Goal: Task Accomplishment & Management: Manage account settings

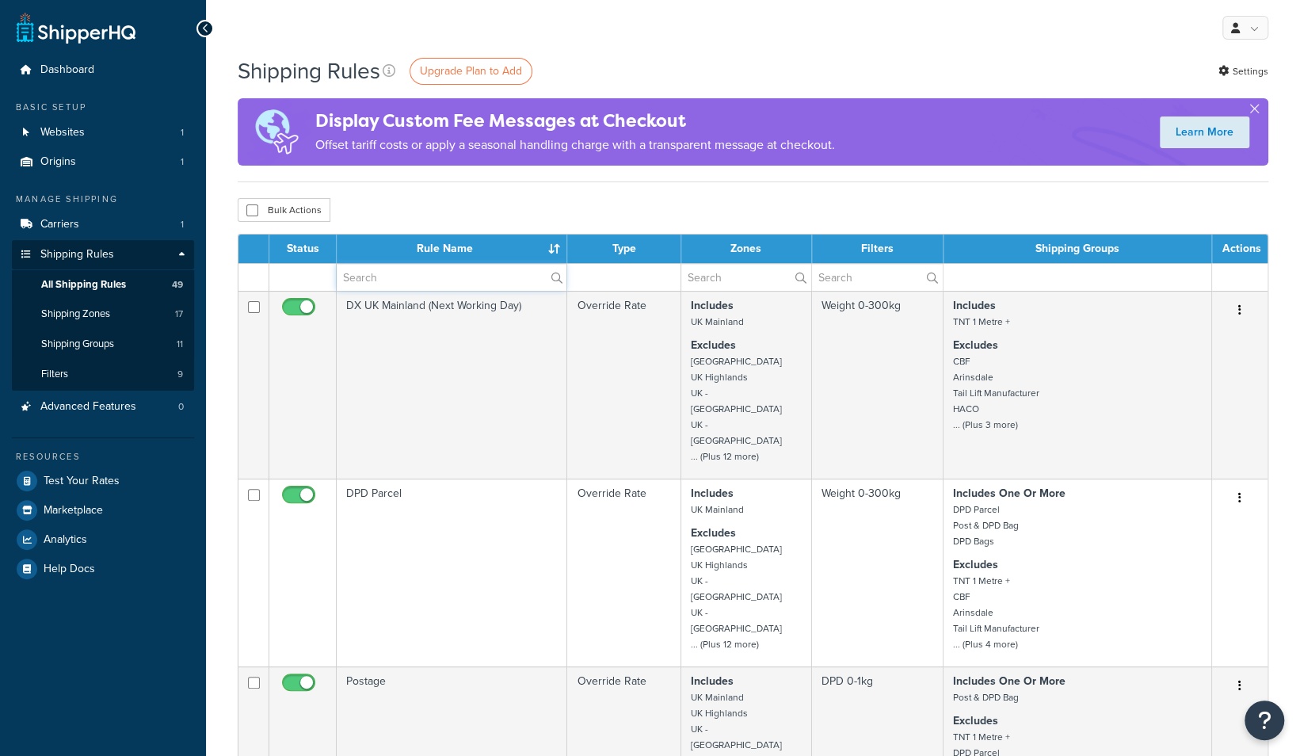
click at [391, 281] on input "text" at bounding box center [452, 277] width 230 height 27
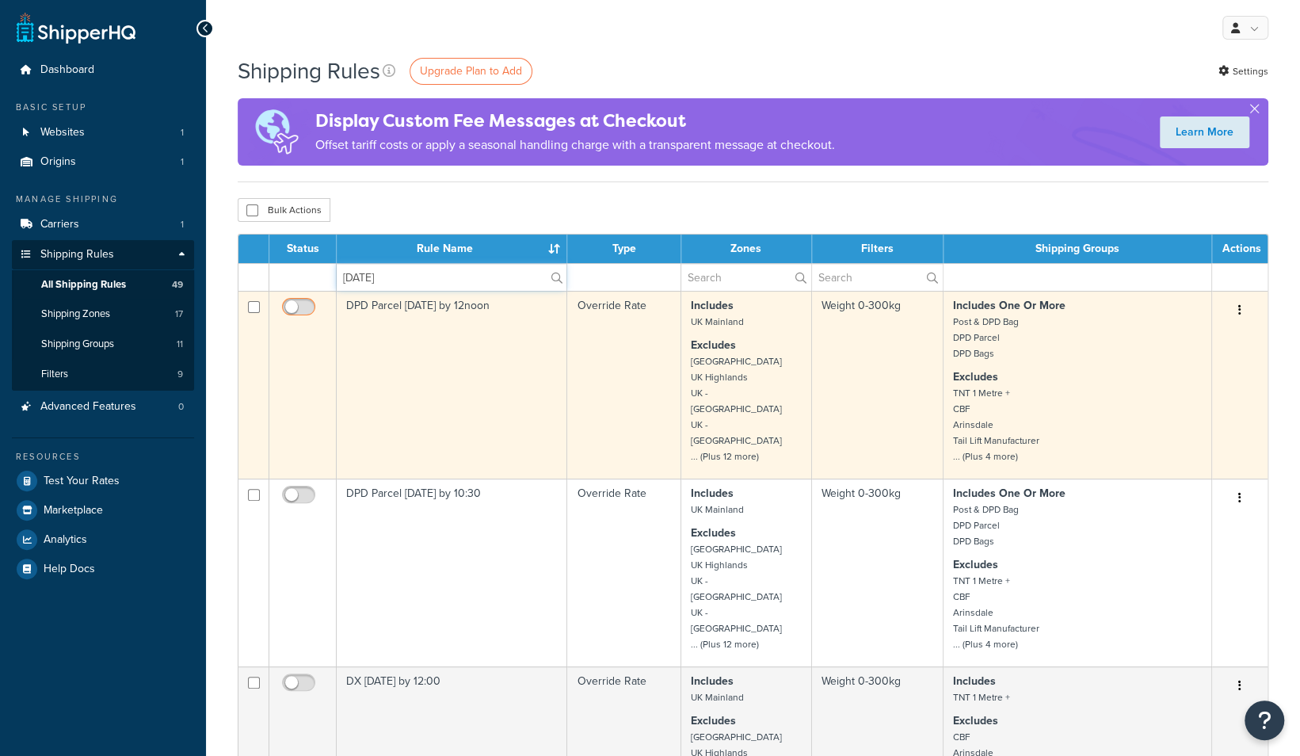
type input "[DATE]"
click at [300, 303] on input "checkbox" at bounding box center [301, 311] width 44 height 20
checkbox input "true"
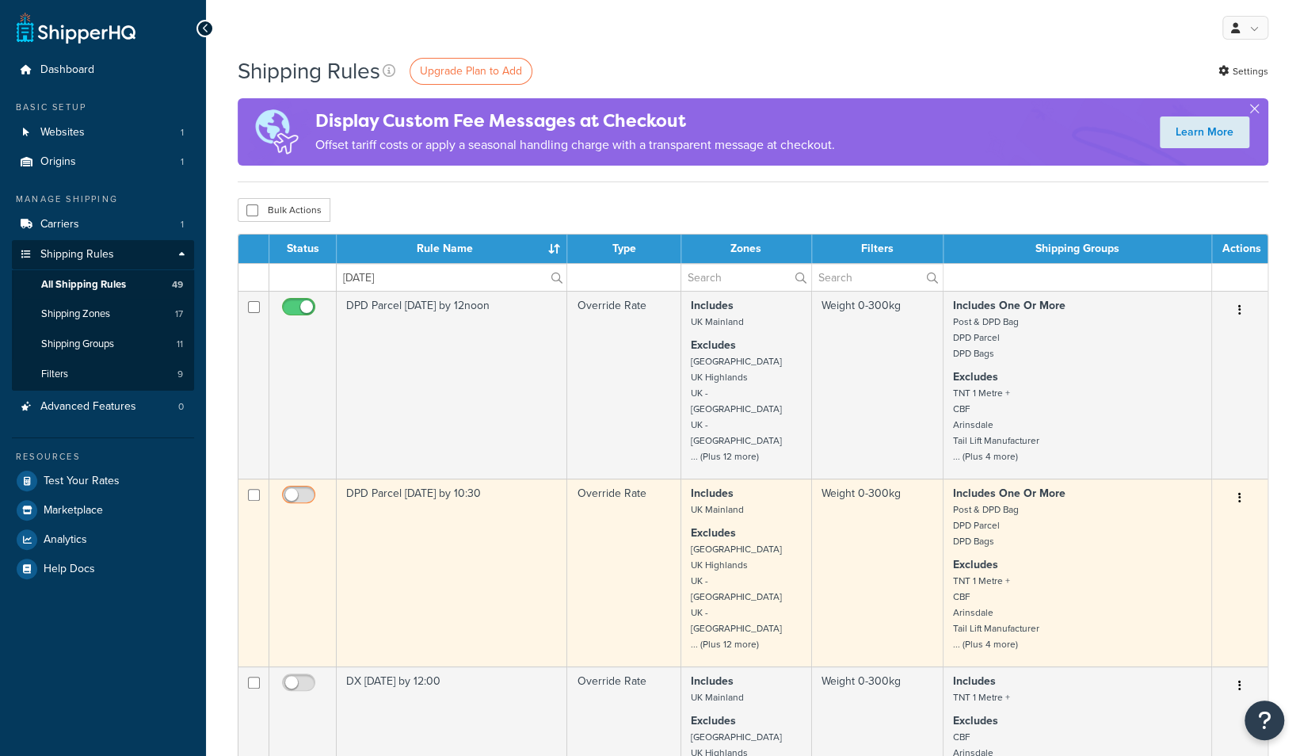
click at [305, 492] on input "checkbox" at bounding box center [301, 499] width 44 height 20
checkbox input "true"
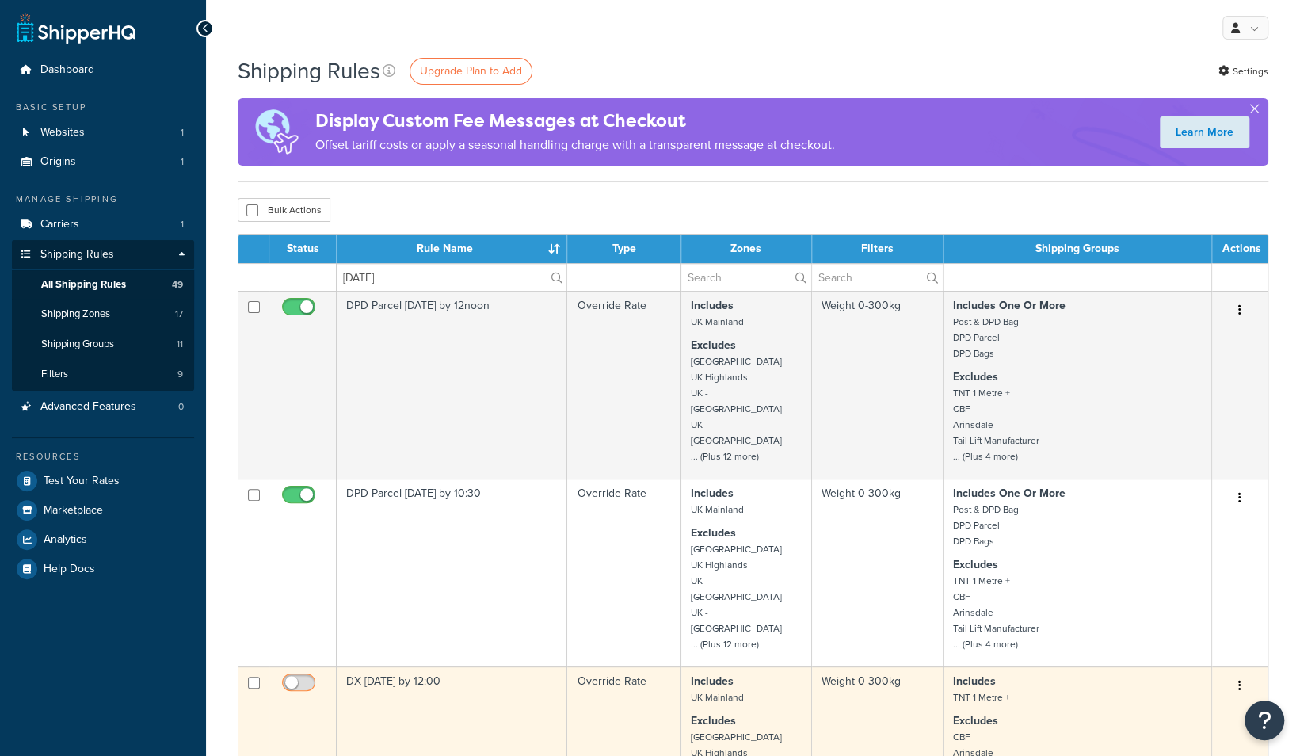
click at [296, 677] on input "checkbox" at bounding box center [301, 687] width 44 height 20
checkbox input "true"
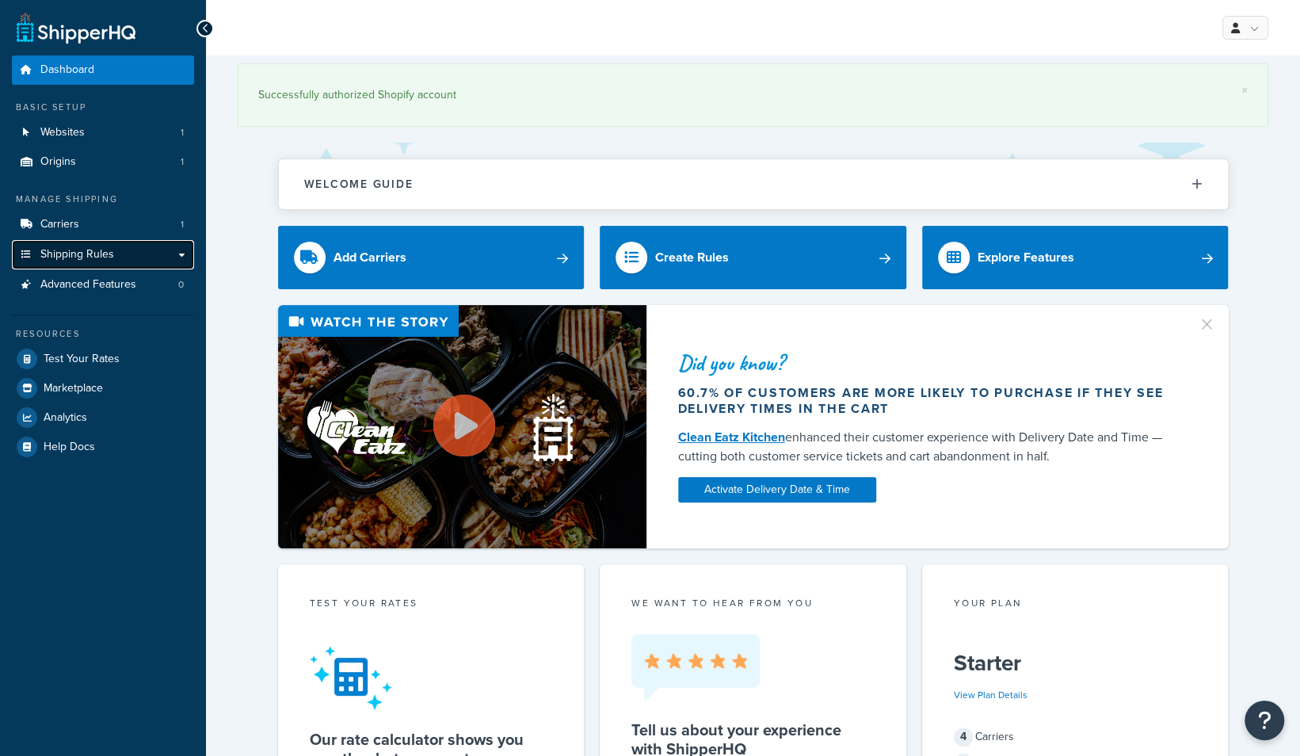
click at [97, 244] on link "Shipping Rules" at bounding box center [103, 254] width 182 height 29
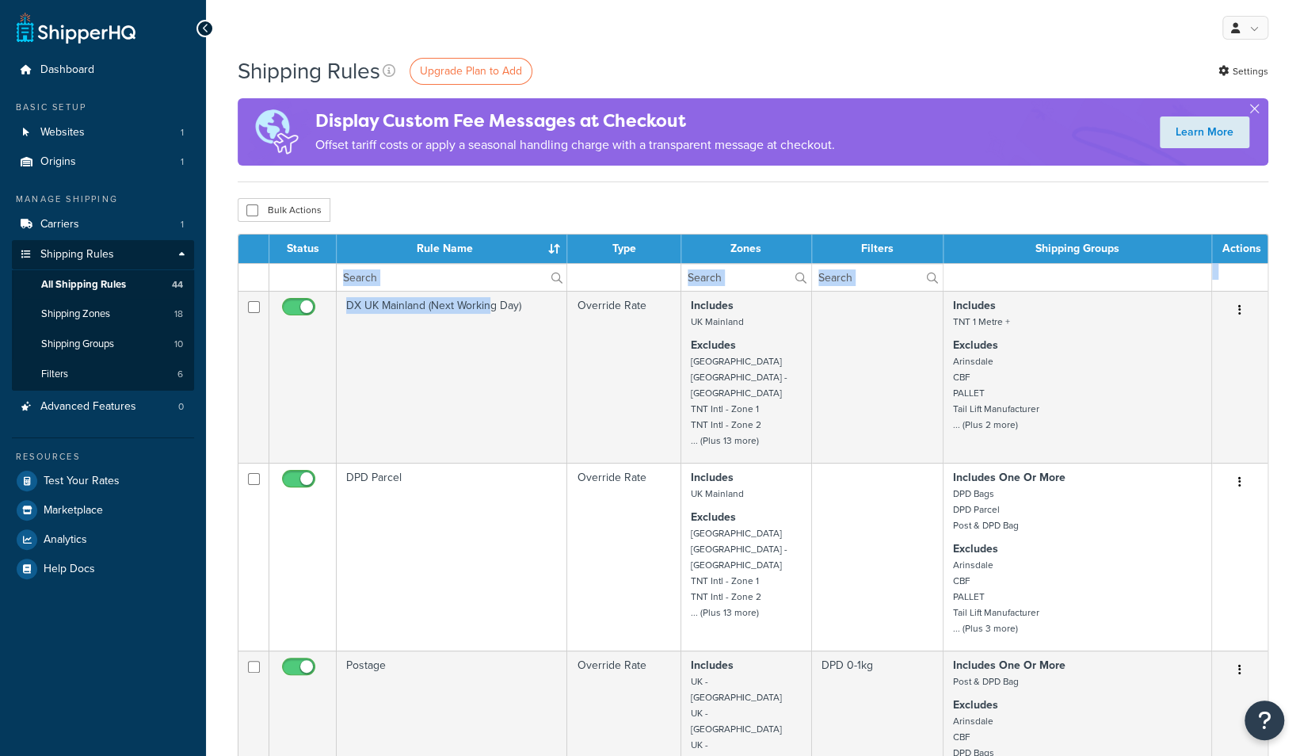
click at [436, 282] on input "text" at bounding box center [452, 277] width 230 height 27
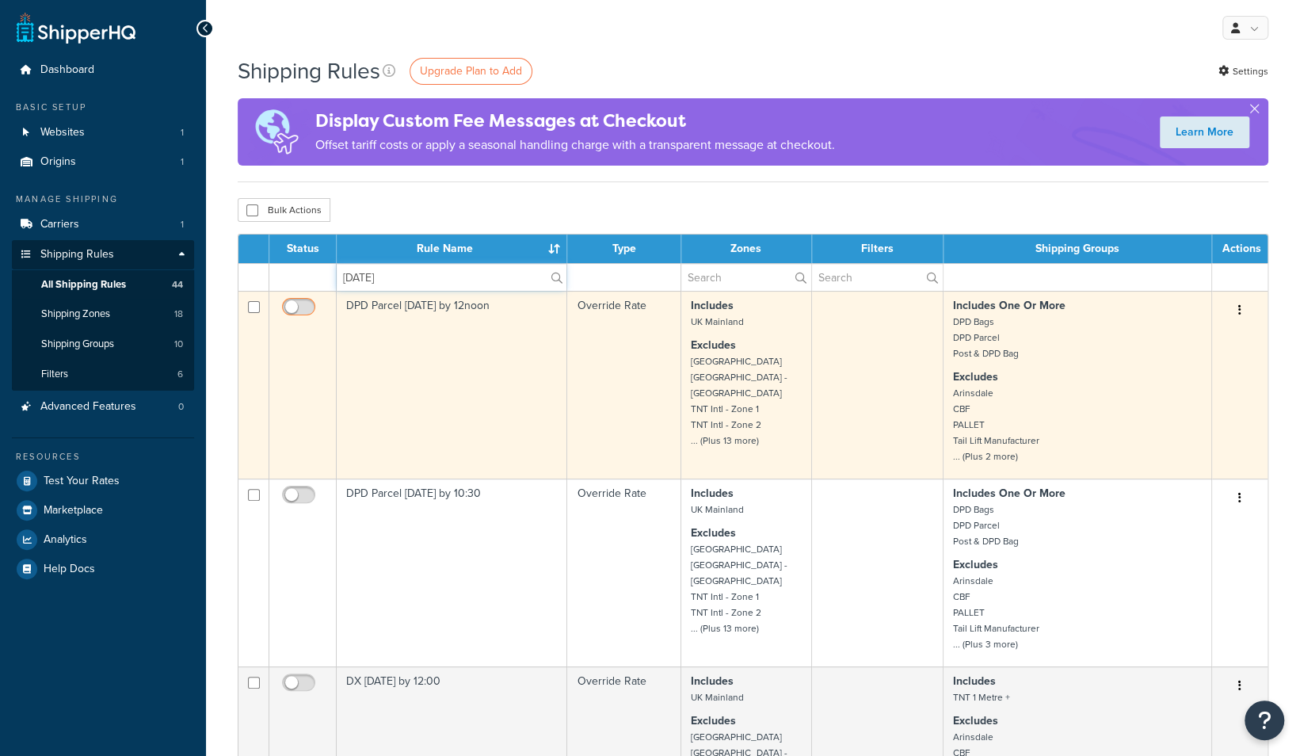
type input "[DATE]"
click at [308, 306] on input "checkbox" at bounding box center [301, 311] width 44 height 20
checkbox input "true"
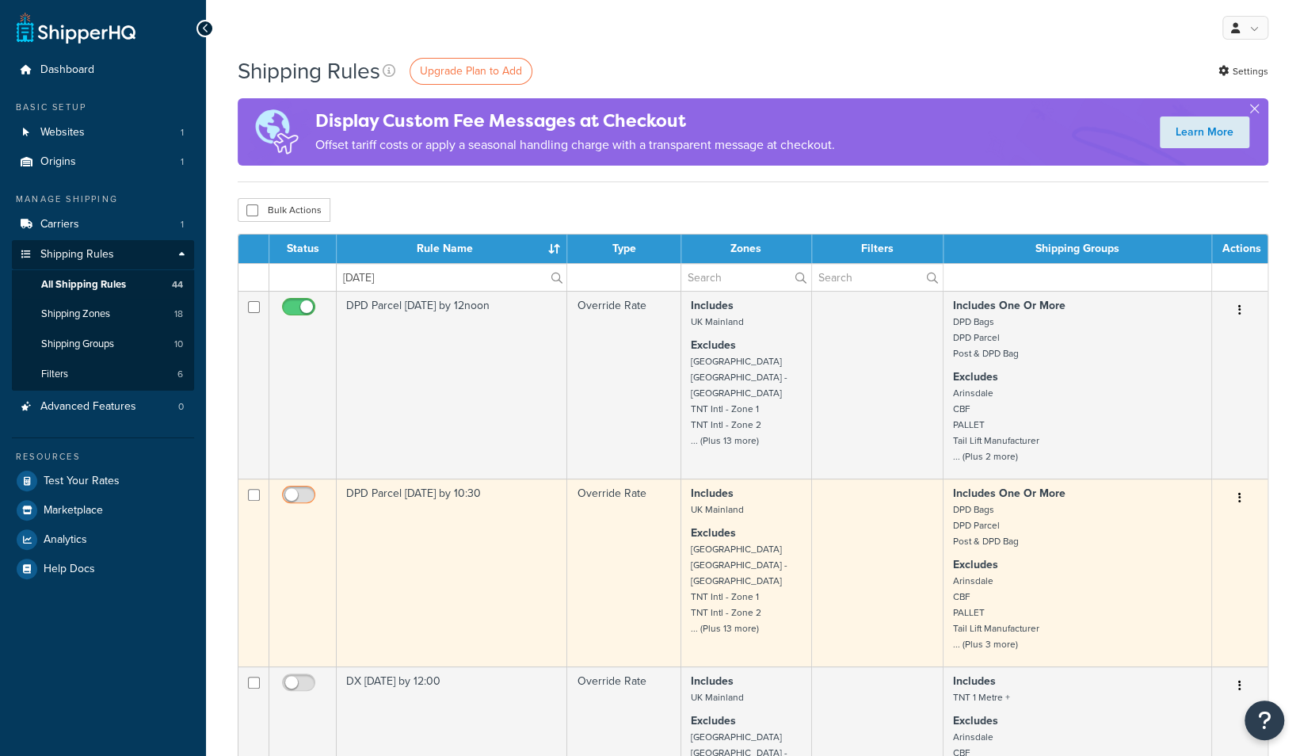
click at [312, 490] on input "checkbox" at bounding box center [301, 499] width 44 height 20
checkbox input "true"
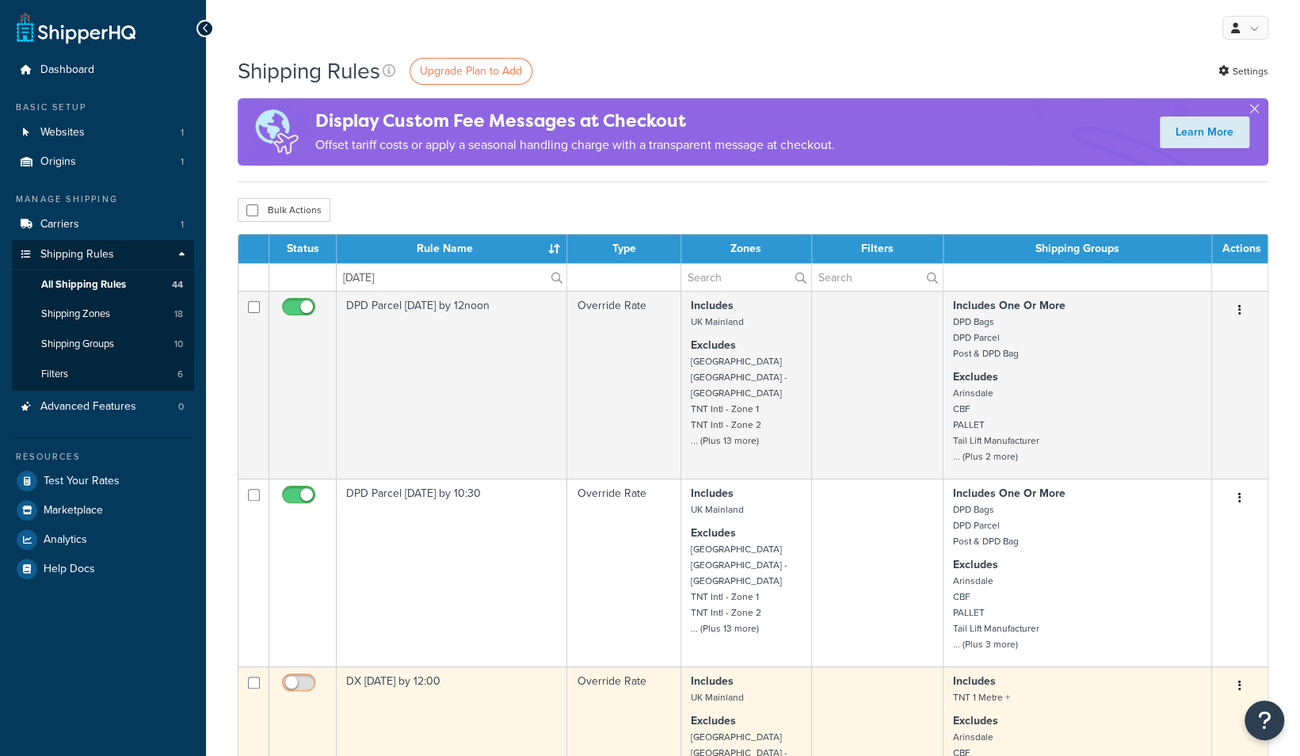
click at [302, 680] on input "checkbox" at bounding box center [301, 687] width 44 height 20
checkbox input "true"
